Goal: Task Accomplishment & Management: Manage account settings

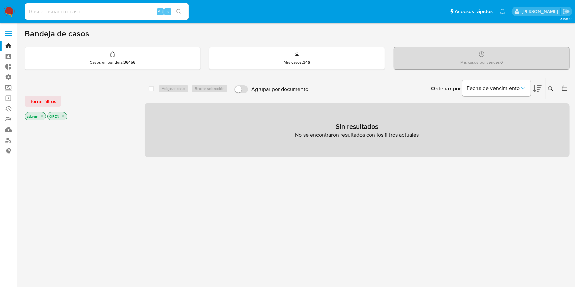
click at [8, 10] on img at bounding box center [9, 12] width 12 height 12
click at [38, 99] on span "Borrar filtros" at bounding box center [42, 101] width 27 height 10
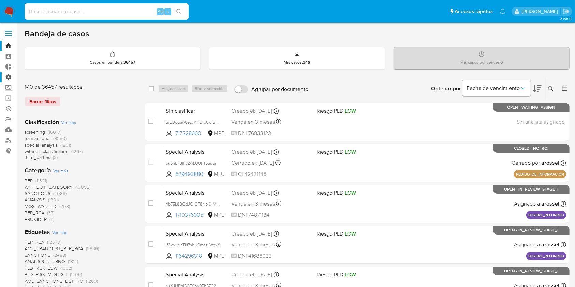
click at [10, 77] on label "Administración" at bounding box center [40, 77] width 81 height 11
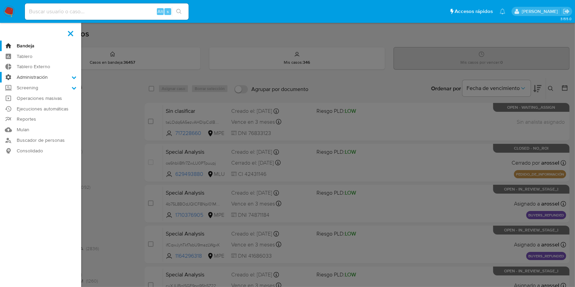
click at [0, 0] on input "Administración" at bounding box center [0, 0] width 0 height 0
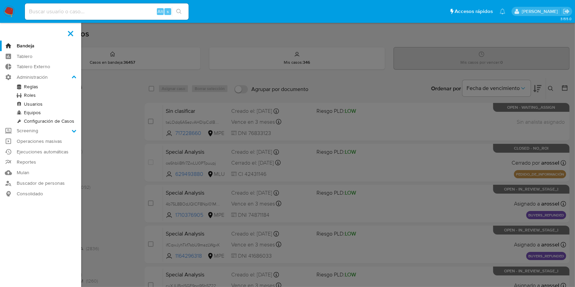
click at [49, 121] on link "Configuración de Casos" at bounding box center [40, 121] width 81 height 9
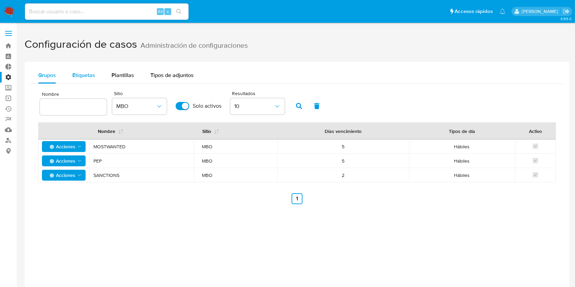
click at [80, 76] on span "Etiquetas" at bounding box center [83, 75] width 23 height 8
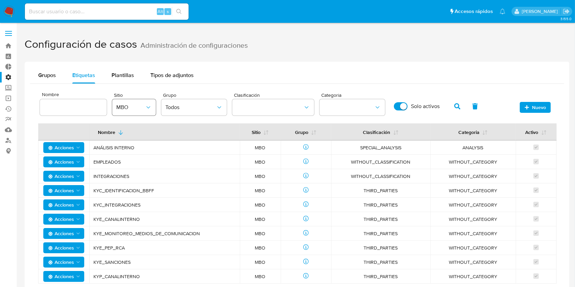
click at [129, 109] on span "MBO" at bounding box center [130, 107] width 29 height 7
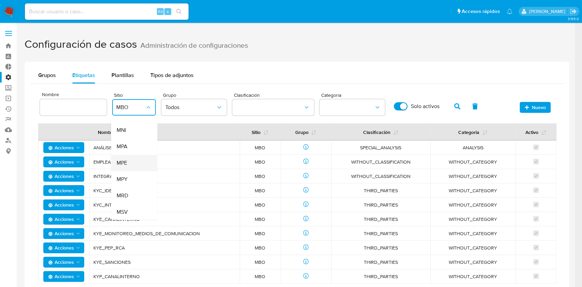
scroll to position [81, 0]
click at [128, 143] on div "MLU" at bounding box center [131, 143] width 31 height 16
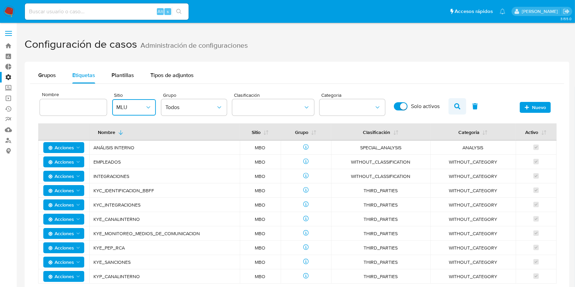
click at [459, 106] on icon "button" at bounding box center [457, 106] width 6 height 6
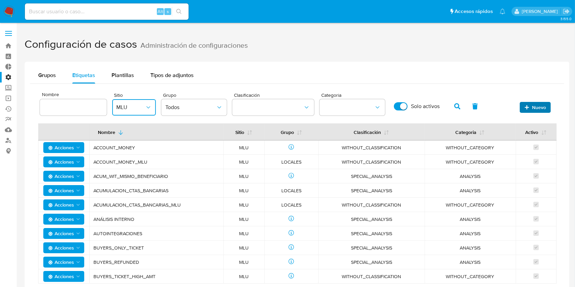
click at [528, 105] on icon "button" at bounding box center [526, 107] width 5 height 5
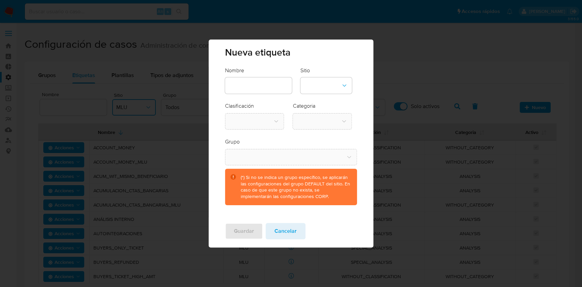
click at [276, 83] on input "text" at bounding box center [258, 85] width 67 height 9
click at [346, 83] on icon "site-dropdown" at bounding box center [344, 85] width 7 height 7
click at [357, 68] on div "Nombre Sitio MBO MCR MCU MEC MGT MHN MLU MLV MNI MPA MPE MPY MRD MSV Clasificac…" at bounding box center [291, 142] width 165 height 151
click at [285, 229] on span "Cancelar" at bounding box center [285, 231] width 22 height 15
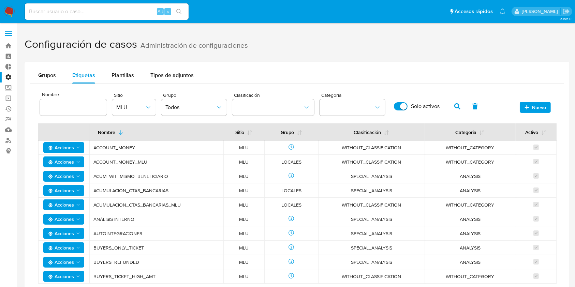
drag, startPoint x: 410, startPoint y: 204, endPoint x: 342, endPoint y: 205, distance: 68.5
click at [342, 206] on span "WITHOUT_CLASSIFICATION" at bounding box center [371, 205] width 90 height 6
drag, startPoint x: 402, startPoint y: 220, endPoint x: 341, endPoint y: 218, distance: 61.4
click at [341, 218] on span "SPECIAL_ANALYSIS" at bounding box center [371, 219] width 90 height 6
click at [344, 218] on span "SPECIAL_ANALYSIS" at bounding box center [371, 219] width 90 height 6
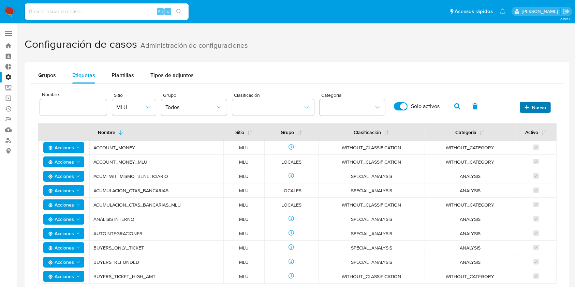
click at [534, 106] on span "Nuevo" at bounding box center [539, 107] width 14 height 11
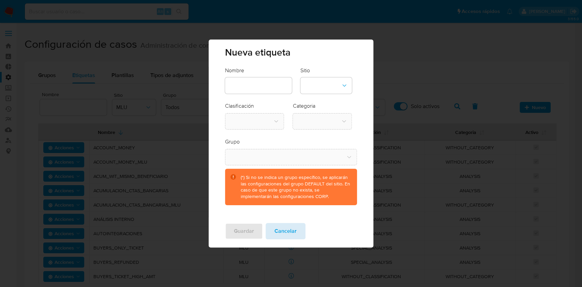
click at [291, 226] on span "Cancelar" at bounding box center [285, 231] width 22 height 15
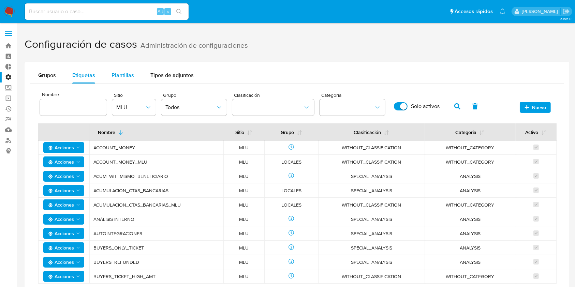
click at [120, 77] on span "Plantillas" at bounding box center [122, 75] width 23 height 8
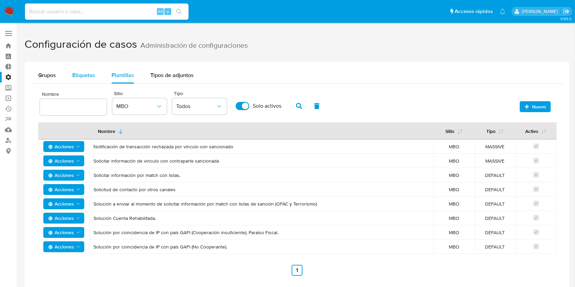
click at [90, 73] on span "Etiquetas" at bounding box center [83, 75] width 23 height 8
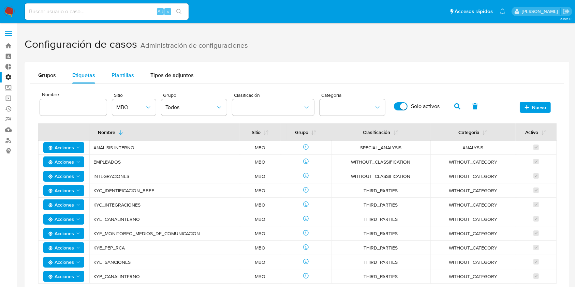
click at [113, 70] on div "Plantillas" at bounding box center [122, 75] width 23 height 16
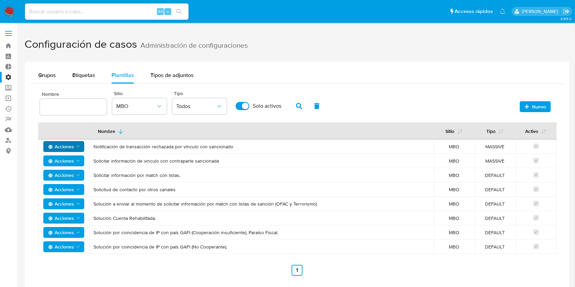
click at [77, 143] on span "Acciones" at bounding box center [64, 147] width 33 height 10
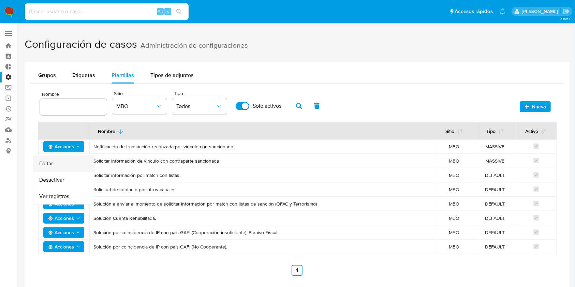
click at [56, 165] on button "Editar" at bounding box center [63, 163] width 61 height 16
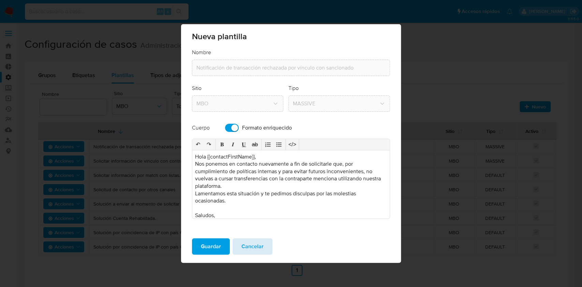
drag, startPoint x: 245, startPoint y: 244, endPoint x: 252, endPoint y: 243, distance: 6.6
click at [252, 243] on span "Cancelar" at bounding box center [252, 246] width 22 height 15
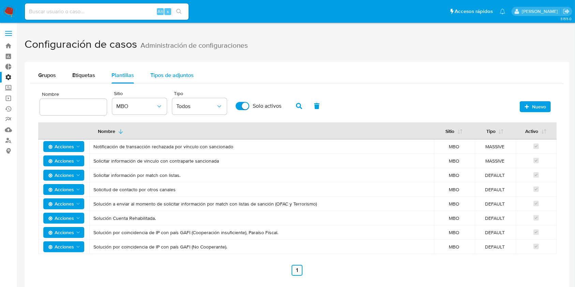
click at [160, 68] on div "Tipos de adjuntos" at bounding box center [171, 75] width 43 height 16
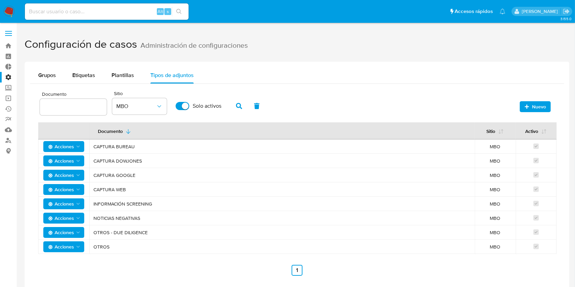
drag, startPoint x: 148, startPoint y: 146, endPoint x: 90, endPoint y: 144, distance: 58.3
click at [90, 144] on td "CAPTURA BUREAU" at bounding box center [281, 146] width 385 height 14
click at [117, 80] on div "Plantillas" at bounding box center [122, 75] width 23 height 16
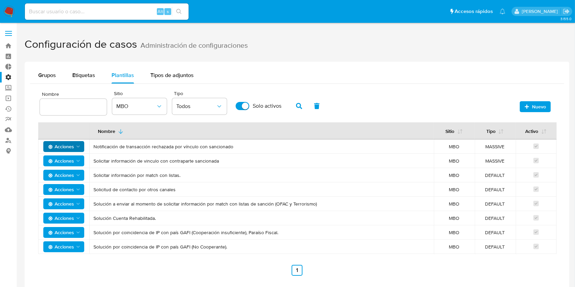
click at [76, 142] on span "Acciones" at bounding box center [64, 147] width 33 height 10
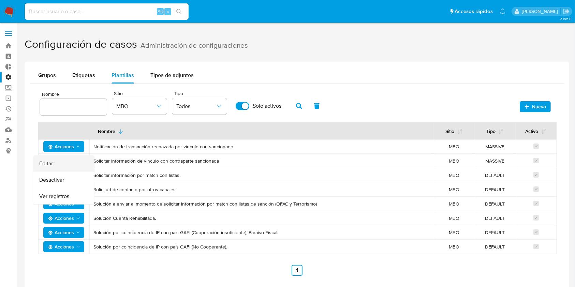
click at [63, 167] on button "Editar" at bounding box center [63, 163] width 61 height 16
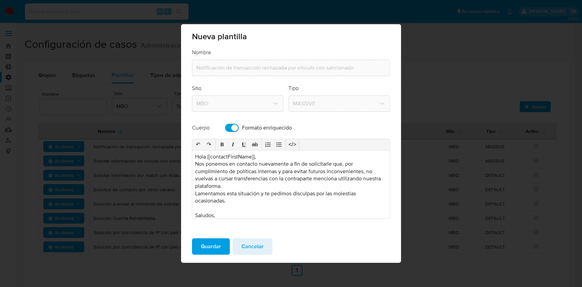
drag, startPoint x: 207, startPoint y: 157, endPoint x: 259, endPoint y: 156, distance: 51.8
click at [259, 156] on p "Hola {{contactFirstName}}," at bounding box center [291, 157] width 192 height 8
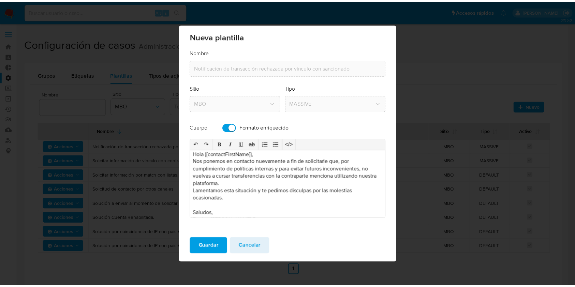
scroll to position [0, 0]
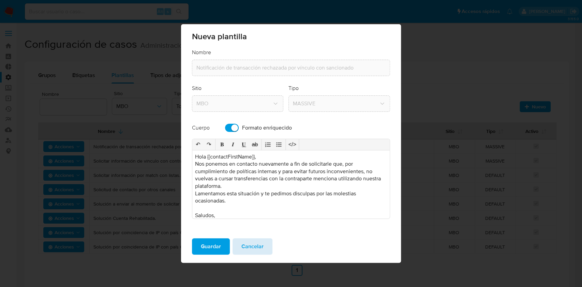
click at [258, 249] on span "Cancelar" at bounding box center [252, 246] width 22 height 15
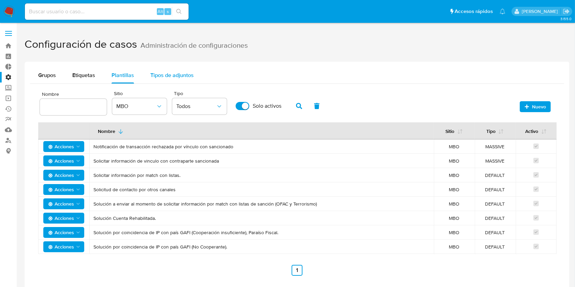
click at [174, 72] on span "Tipos de adjuntos" at bounding box center [171, 75] width 43 height 8
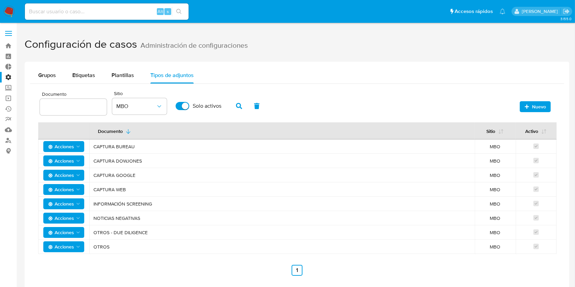
click at [6, 76] on label "Administración" at bounding box center [40, 77] width 81 height 11
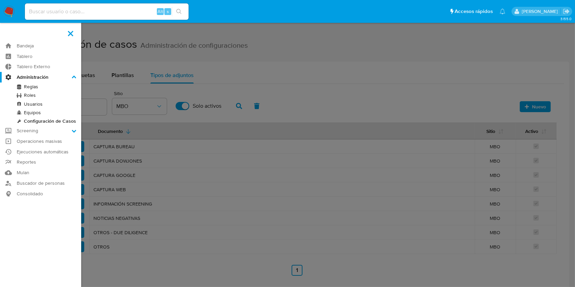
click at [0, 0] on input "Administración" at bounding box center [0, 0] width 0 height 0
click at [278, 48] on label at bounding box center [287, 143] width 575 height 287
click at [0, 0] on input "checkbox" at bounding box center [0, 0] width 0 height 0
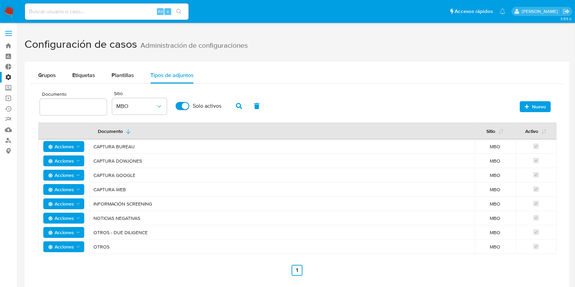
click at [8, 10] on img at bounding box center [9, 12] width 12 height 12
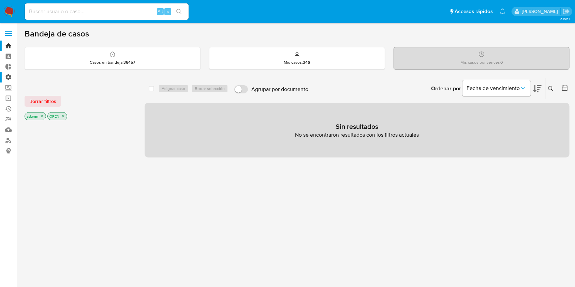
click at [6, 75] on label "Administración" at bounding box center [40, 77] width 81 height 11
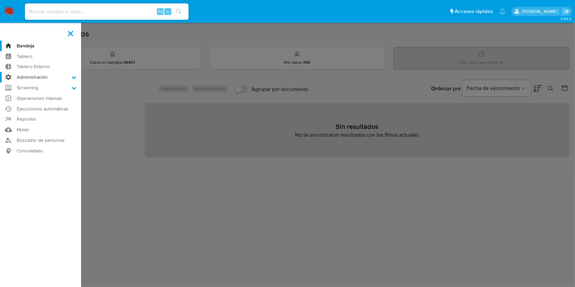
click at [0, 0] on input "Administración" at bounding box center [0, 0] width 0 height 0
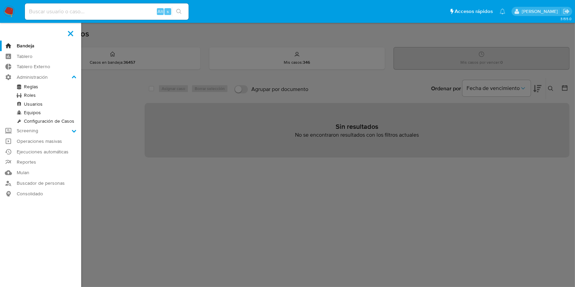
click at [37, 121] on link "Configuración de Casos" at bounding box center [40, 121] width 81 height 9
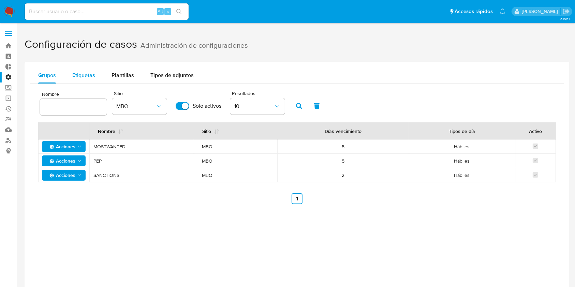
click at [82, 76] on span "Etiquetas" at bounding box center [83, 75] width 23 height 8
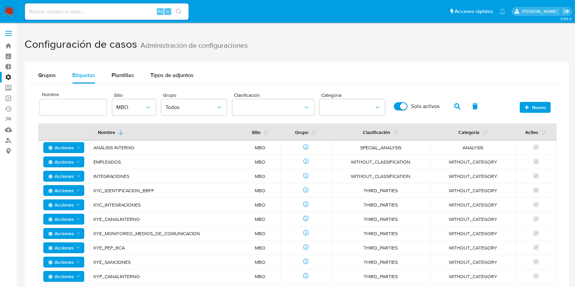
click at [6, 80] on label "Administración" at bounding box center [40, 77] width 81 height 11
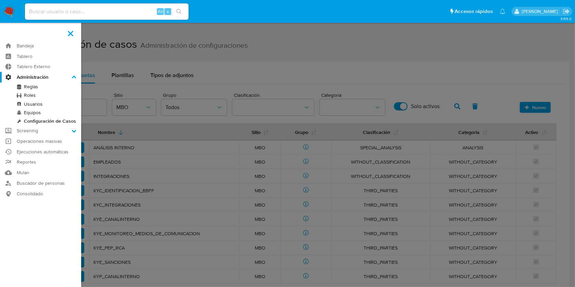
click at [0, 0] on input "Administración" at bounding box center [0, 0] width 0 height 0
click at [74, 229] on aside "Bandeja Tablero Tablero Externo Administración Reglas Roles Usuarios Equipos Co…" at bounding box center [40, 176] width 81 height 353
click at [30, 95] on link "Roles" at bounding box center [40, 95] width 81 height 9
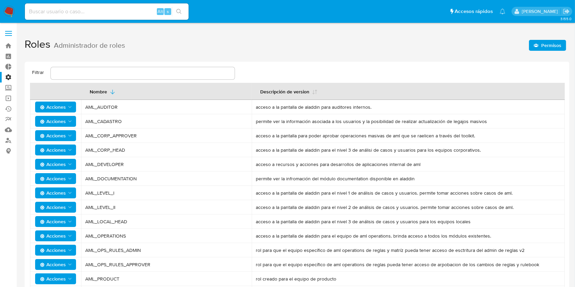
click at [72, 208] on icon "Acciones" at bounding box center [69, 207] width 5 height 5
click at [551, 45] on span "Permisos" at bounding box center [551, 45] width 20 height 11
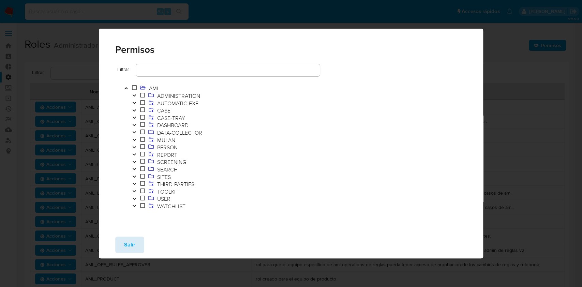
click at [129, 244] on span "Salir" at bounding box center [129, 244] width 11 height 15
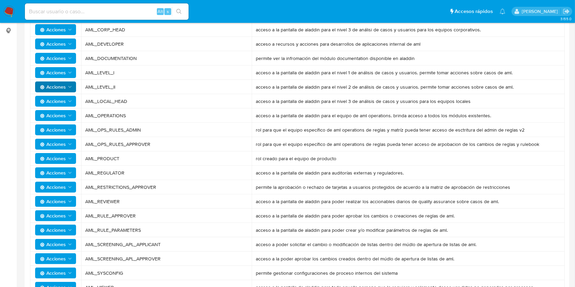
scroll to position [137, 0]
